Goal: Task Accomplishment & Management: Complete application form

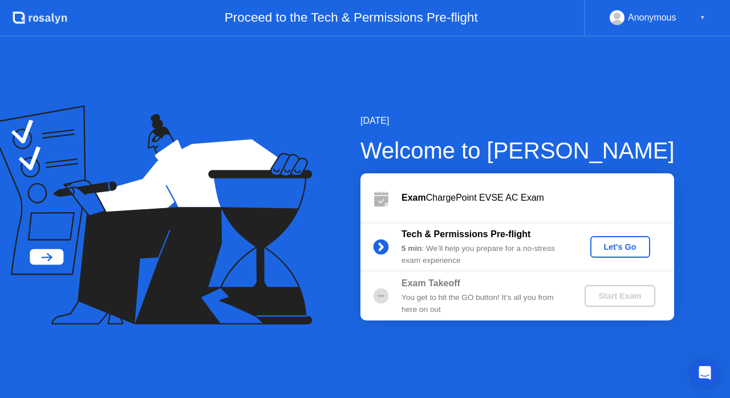
click at [619, 245] on div "Let's Go" at bounding box center [620, 246] width 51 height 9
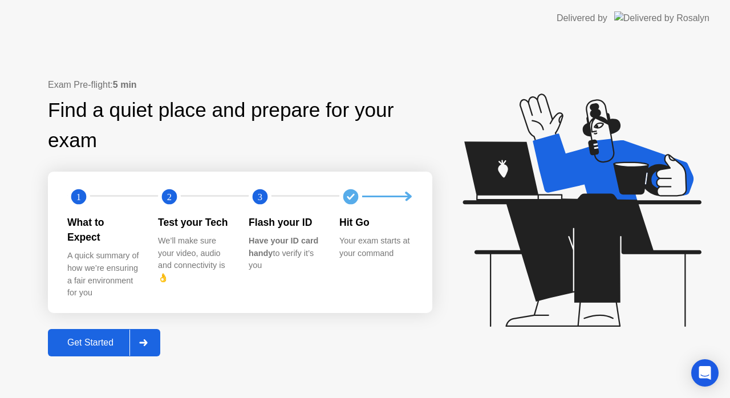
click at [70, 338] on div "Get Started" at bounding box center [90, 343] width 78 height 10
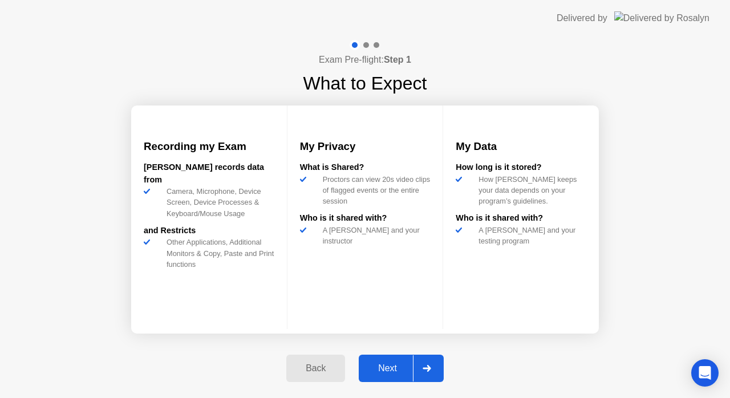
click at [398, 372] on div "Next" at bounding box center [387, 368] width 51 height 10
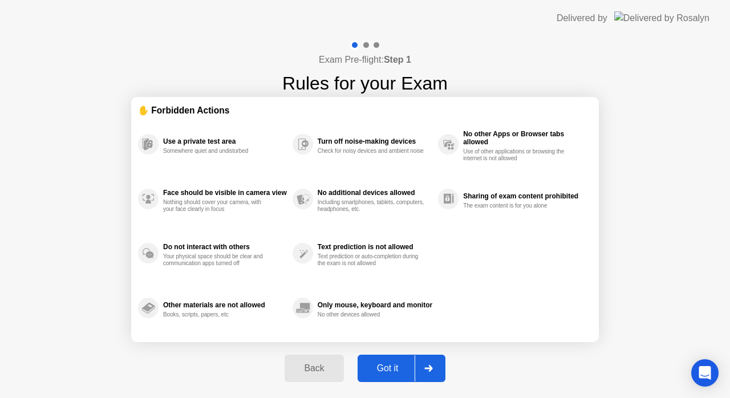
click at [383, 370] on div "Got it" at bounding box center [388, 368] width 54 height 10
select select "**********"
select select "*******"
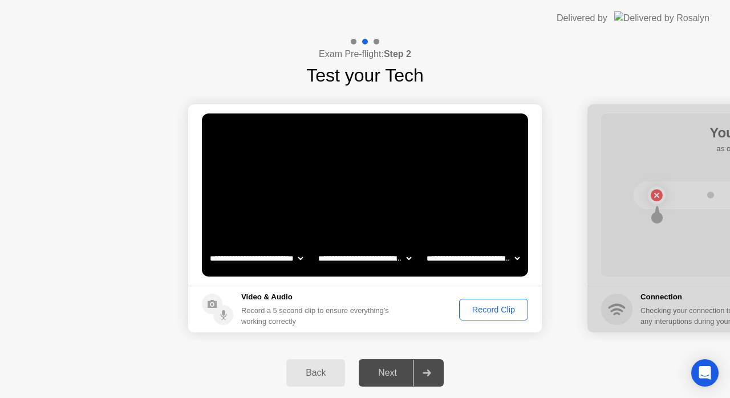
click at [487, 311] on div "Record Clip" at bounding box center [493, 309] width 61 height 9
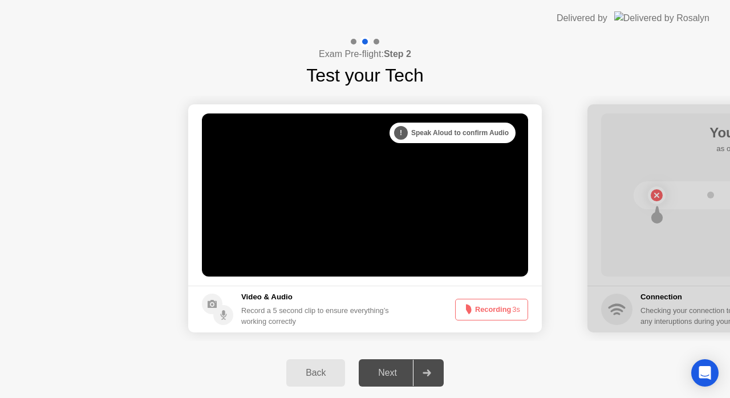
click at [487, 311] on button "Recording 3s" at bounding box center [491, 310] width 73 height 22
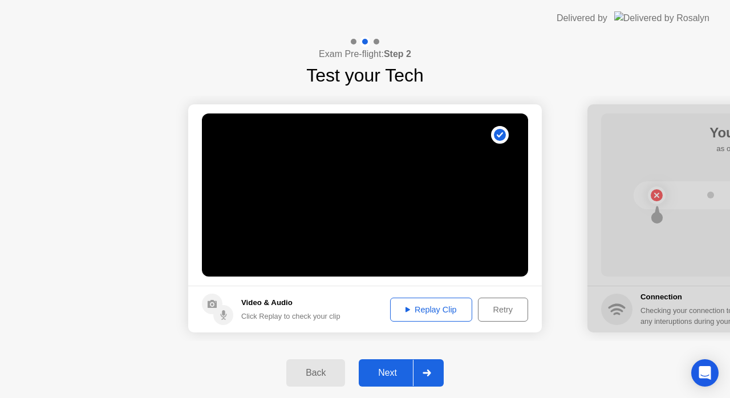
click at [431, 310] on div "Replay Clip" at bounding box center [431, 309] width 74 height 9
click at [395, 364] on button "Next" at bounding box center [401, 372] width 85 height 27
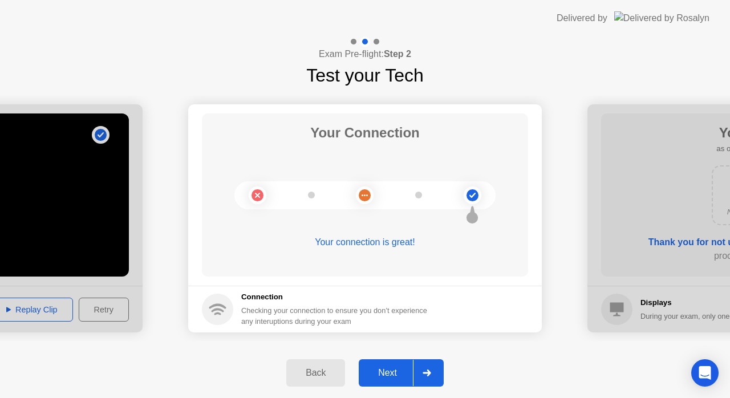
click at [387, 371] on div "Next" at bounding box center [387, 373] width 51 height 10
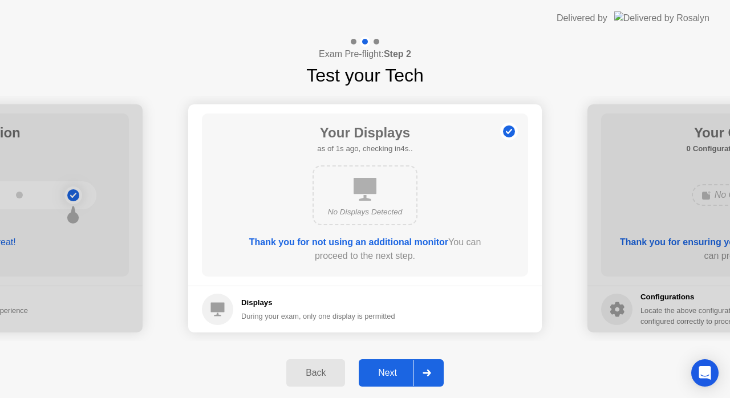
click at [390, 370] on div "Next" at bounding box center [387, 373] width 51 height 10
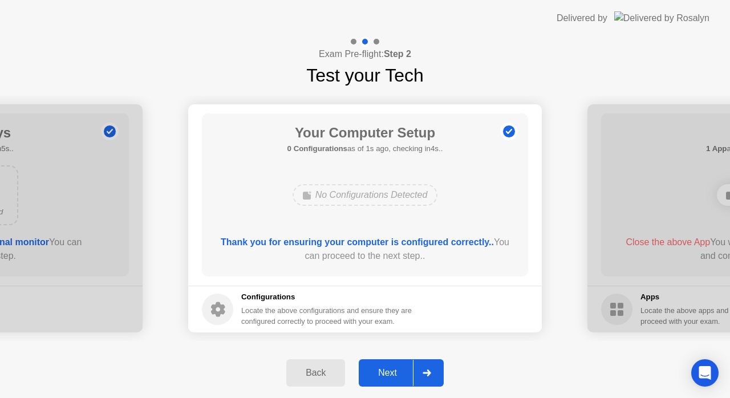
click at [390, 370] on div "Next" at bounding box center [387, 373] width 51 height 10
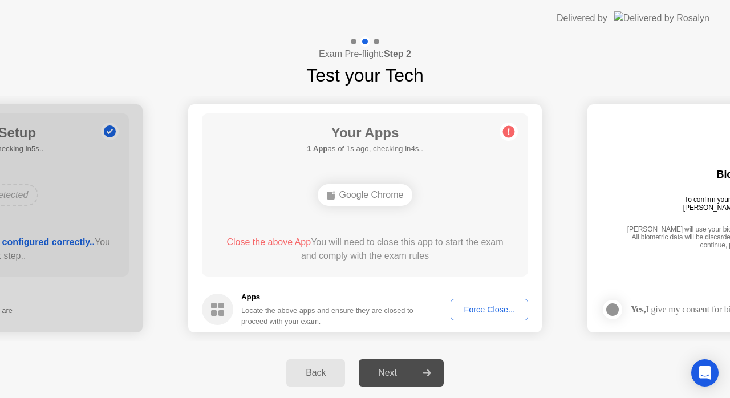
click at [473, 181] on div "Google Chrome" at bounding box center [364, 195] width 261 height 31
click at [334, 372] on div "Back" at bounding box center [316, 373] width 52 height 10
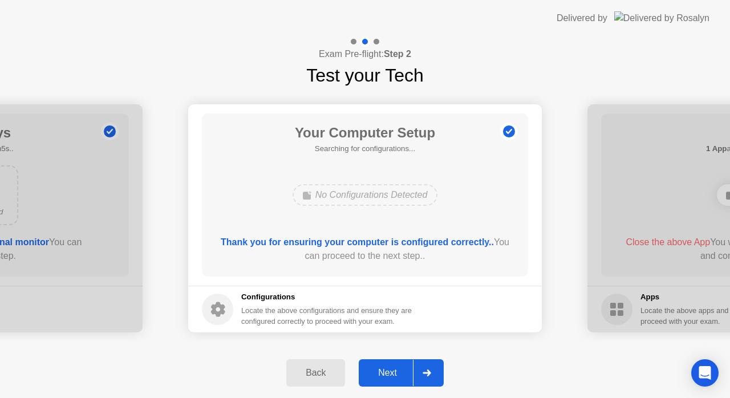
click at [396, 374] on div "Next" at bounding box center [387, 373] width 51 height 10
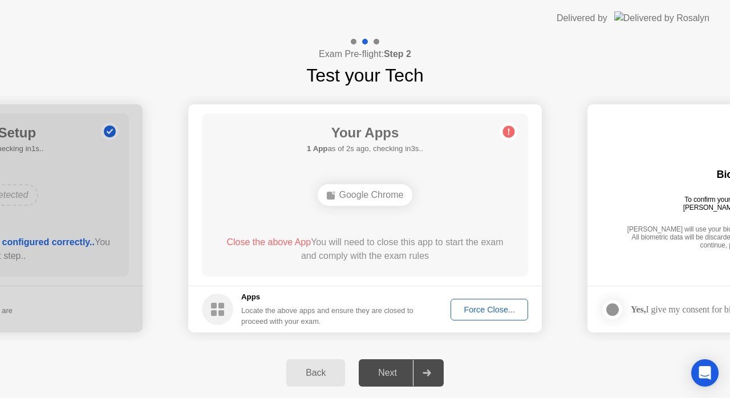
click at [500, 307] on div "Force Close..." at bounding box center [490, 309] width 70 height 9
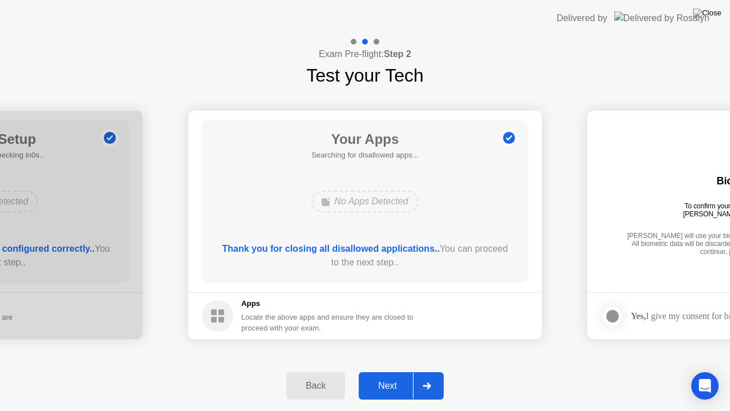
click at [382, 388] on div "Next" at bounding box center [387, 385] width 51 height 10
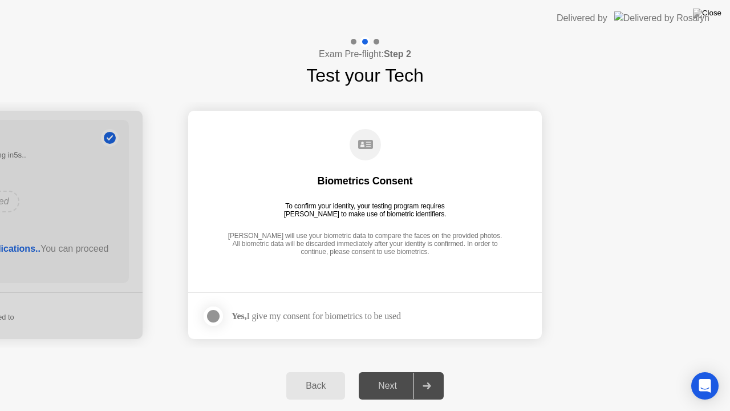
click at [307, 312] on div "Yes, I give my consent for biometrics to be used" at bounding box center [316, 315] width 169 height 11
click at [213, 319] on div at bounding box center [213, 316] width 14 height 14
click at [398, 386] on div "Next" at bounding box center [387, 385] width 51 height 10
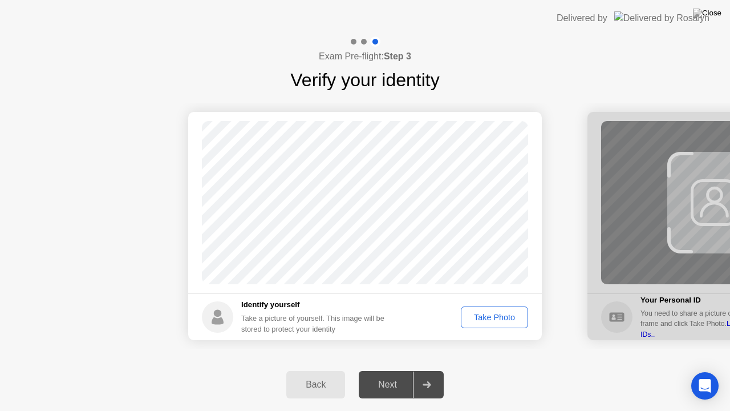
click at [513, 320] on div "Take Photo" at bounding box center [494, 317] width 59 height 9
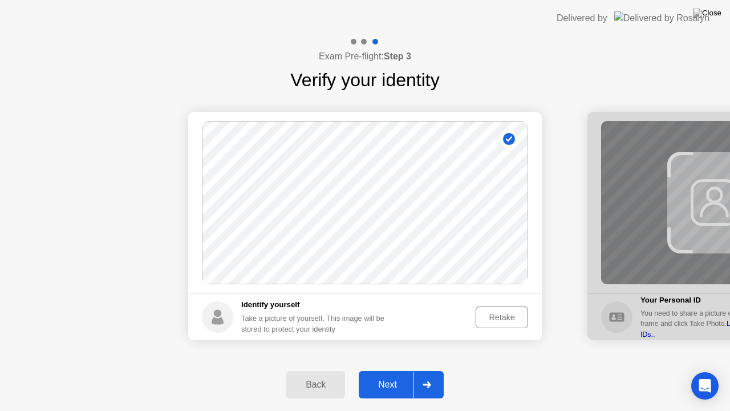
drag, startPoint x: 376, startPoint y: 386, endPoint x: 205, endPoint y: 410, distance: 172.9
click at [377, 387] on div "Next" at bounding box center [387, 384] width 51 height 10
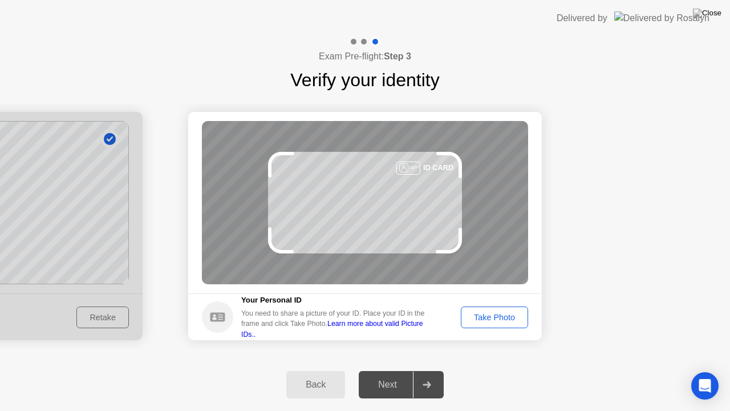
click at [483, 317] on div "Take Photo" at bounding box center [494, 317] width 59 height 9
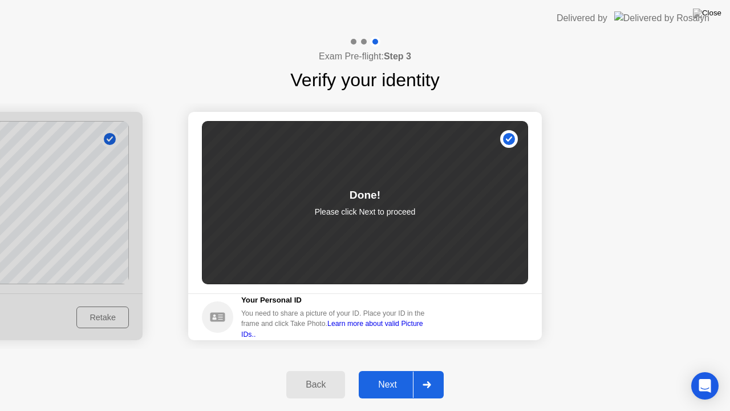
click at [384, 389] on div "Next" at bounding box center [387, 384] width 51 height 10
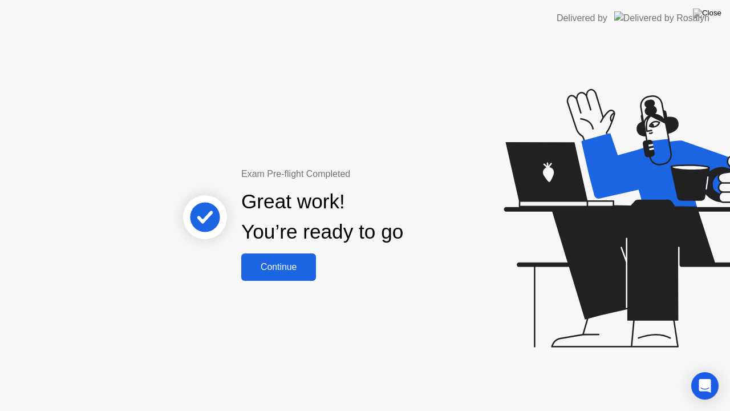
click at [293, 266] on div "Continue" at bounding box center [279, 267] width 68 height 10
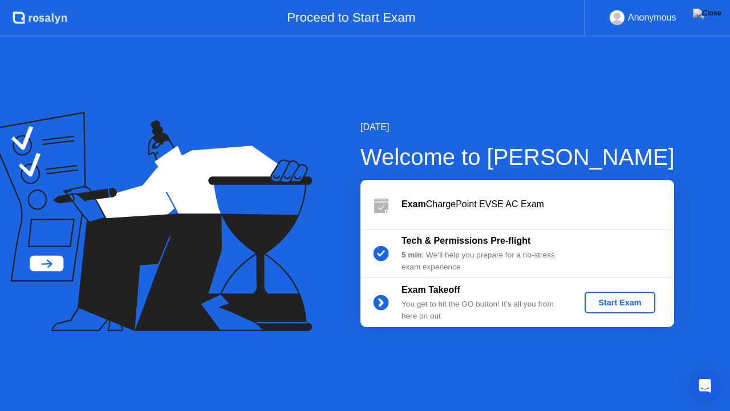
click at [607, 305] on div "Start Exam" at bounding box center [619, 302] width 61 height 9
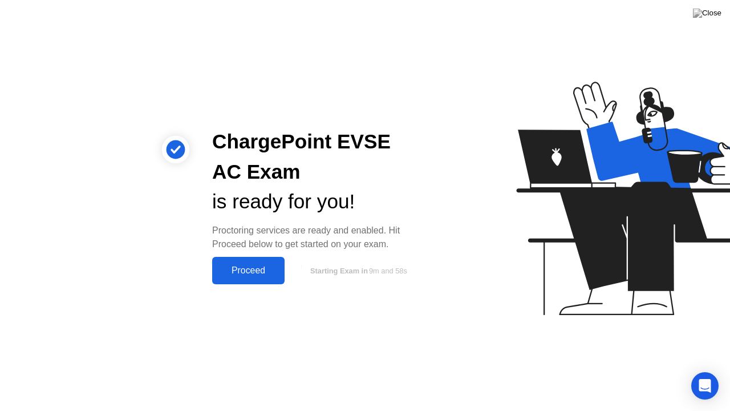
click at [261, 274] on div "Proceed" at bounding box center [249, 270] width 66 height 10
